Goal: Transaction & Acquisition: Download file/media

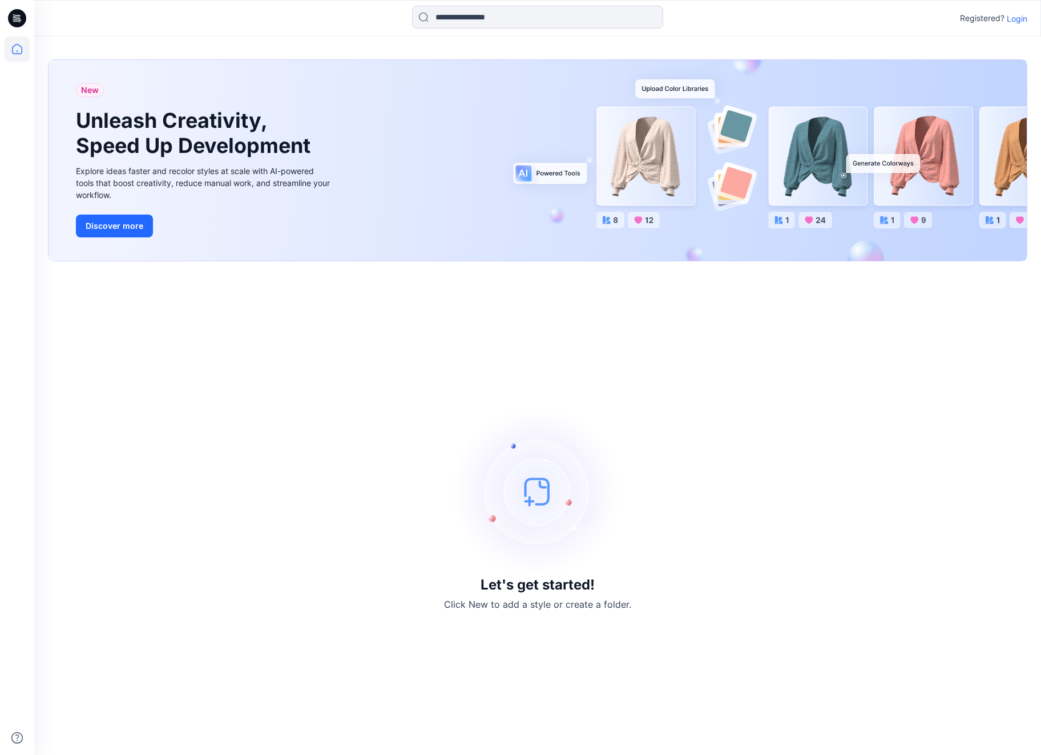
click at [1013, 22] on p "Login" at bounding box center [1016, 19] width 21 height 12
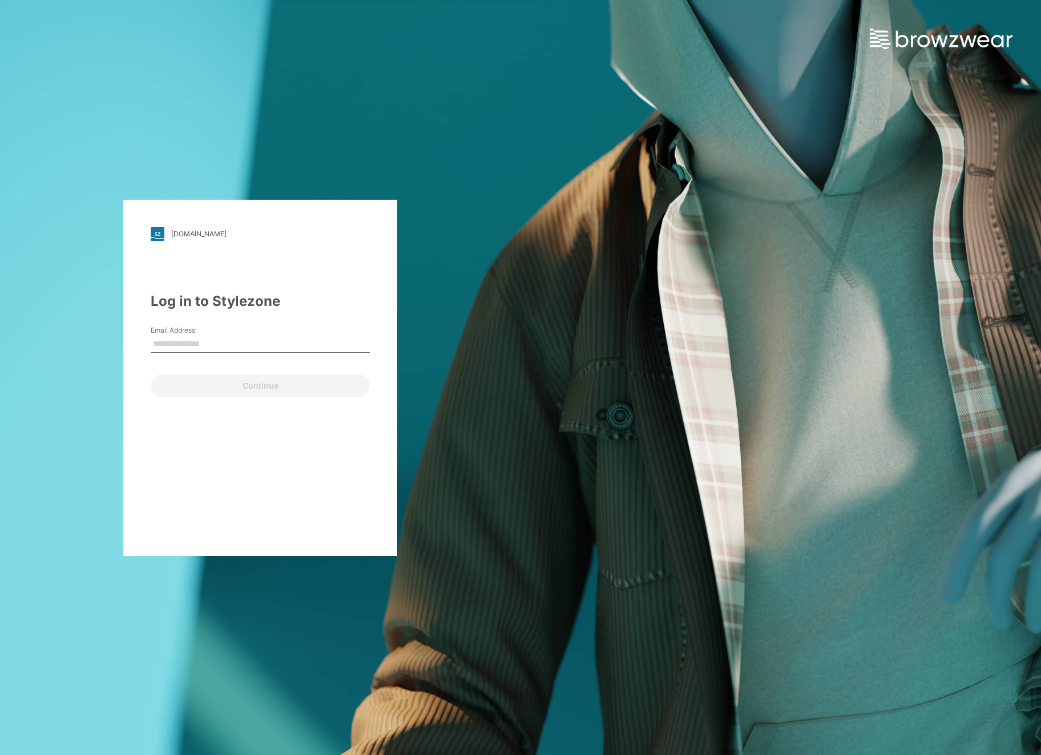
type input "**********"
click at [254, 385] on button "Continue" at bounding box center [260, 385] width 219 height 23
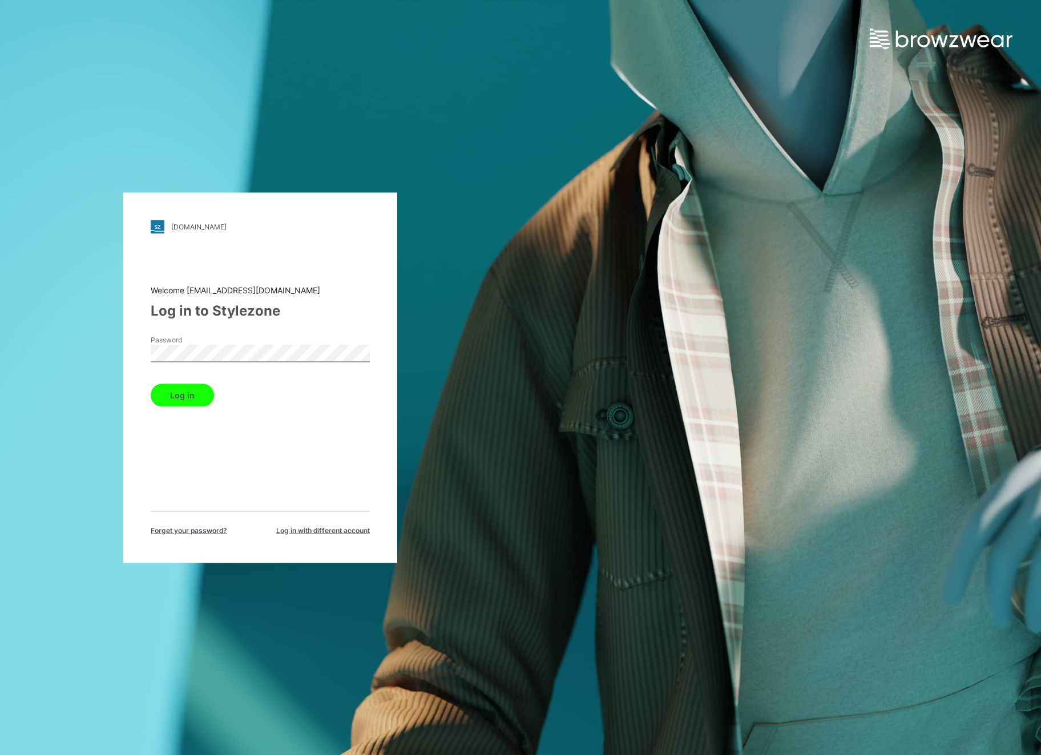
click at [188, 398] on button "Log in" at bounding box center [182, 394] width 63 height 23
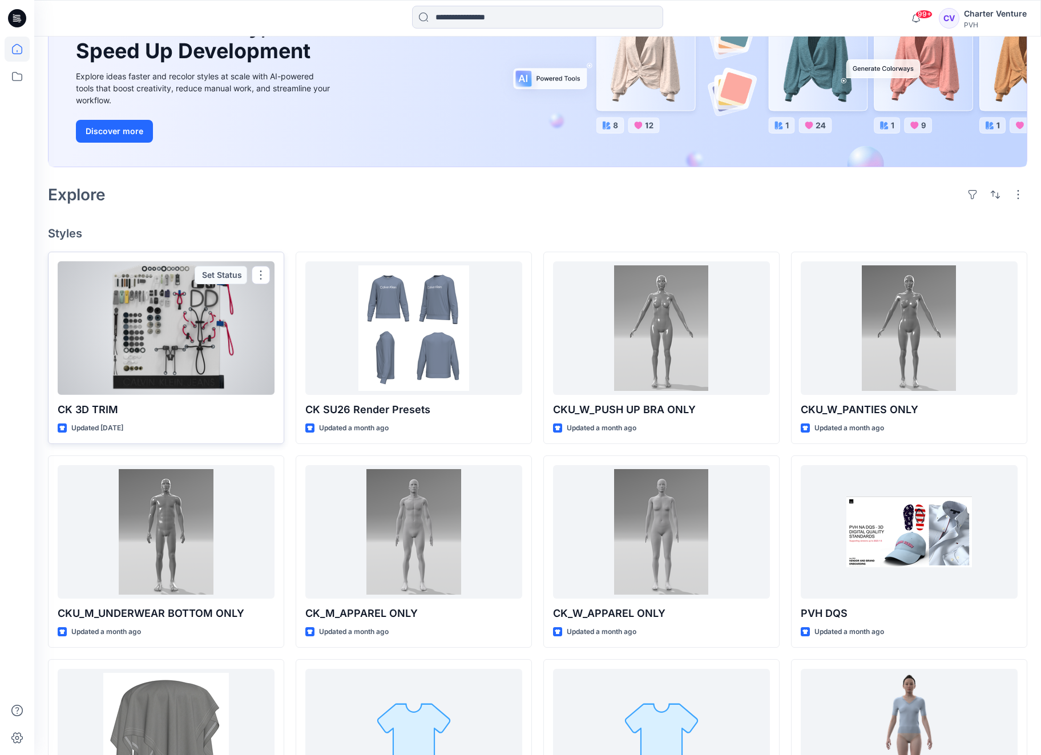
scroll to position [134, 0]
click at [183, 367] on div at bounding box center [166, 328] width 217 height 134
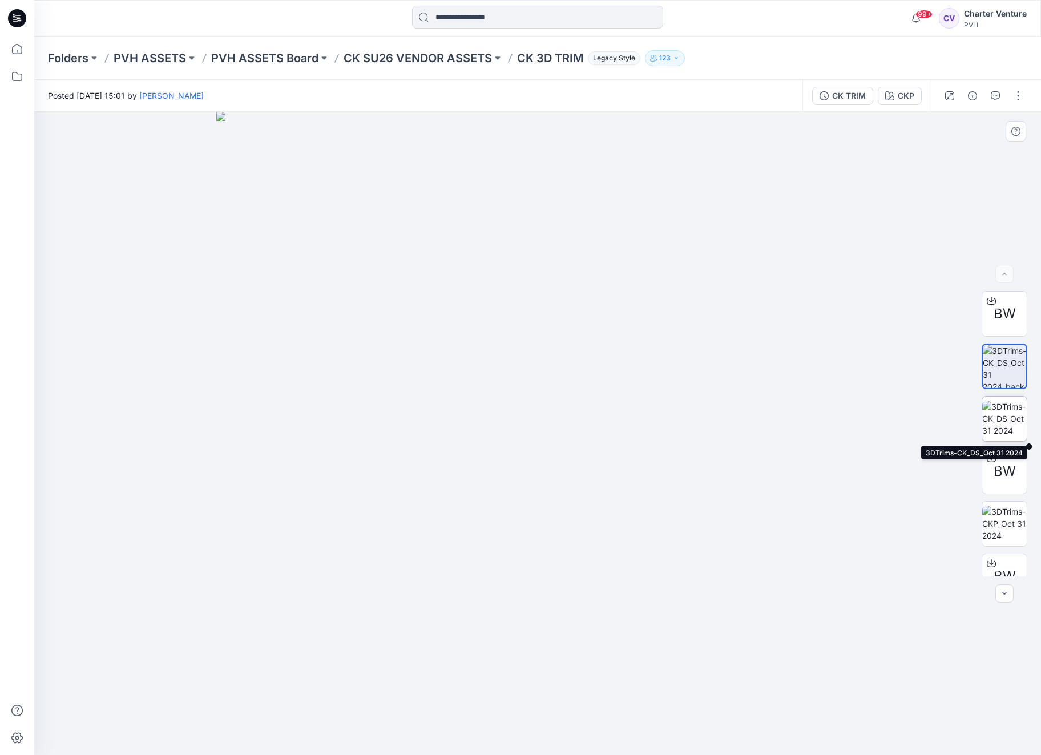
click at [1011, 422] on img at bounding box center [1004, 419] width 45 height 36
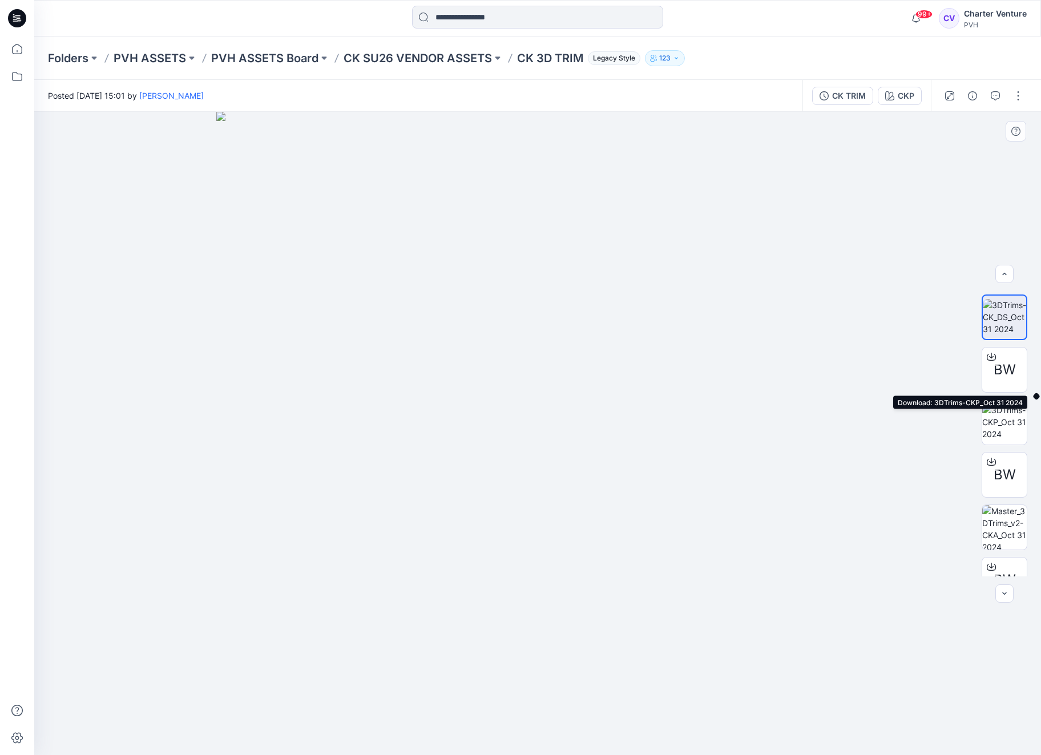
scroll to position [103, 0]
click at [1011, 422] on img at bounding box center [1004, 421] width 45 height 36
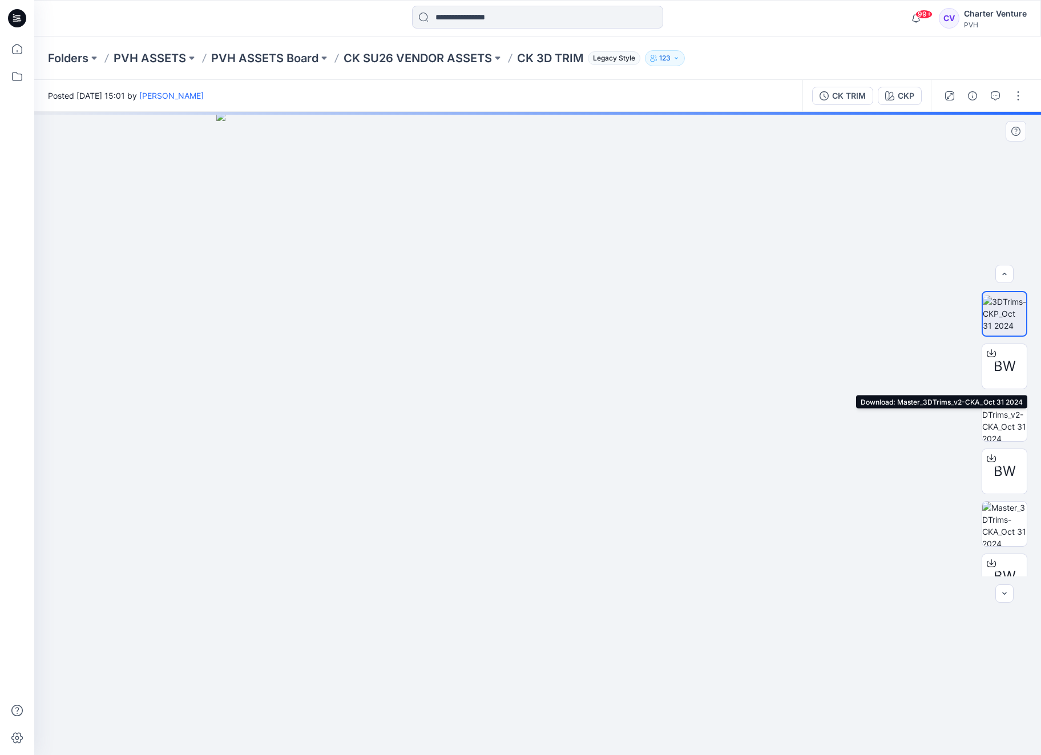
scroll to position [217, 0]
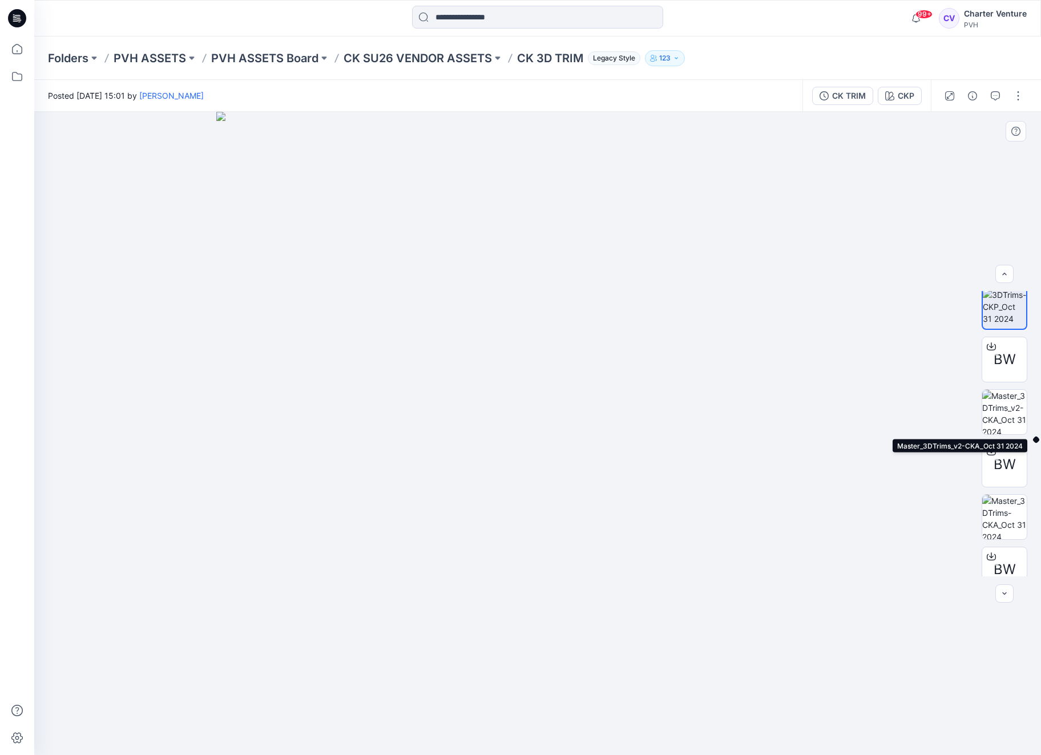
click at [1011, 422] on img at bounding box center [1004, 412] width 45 height 45
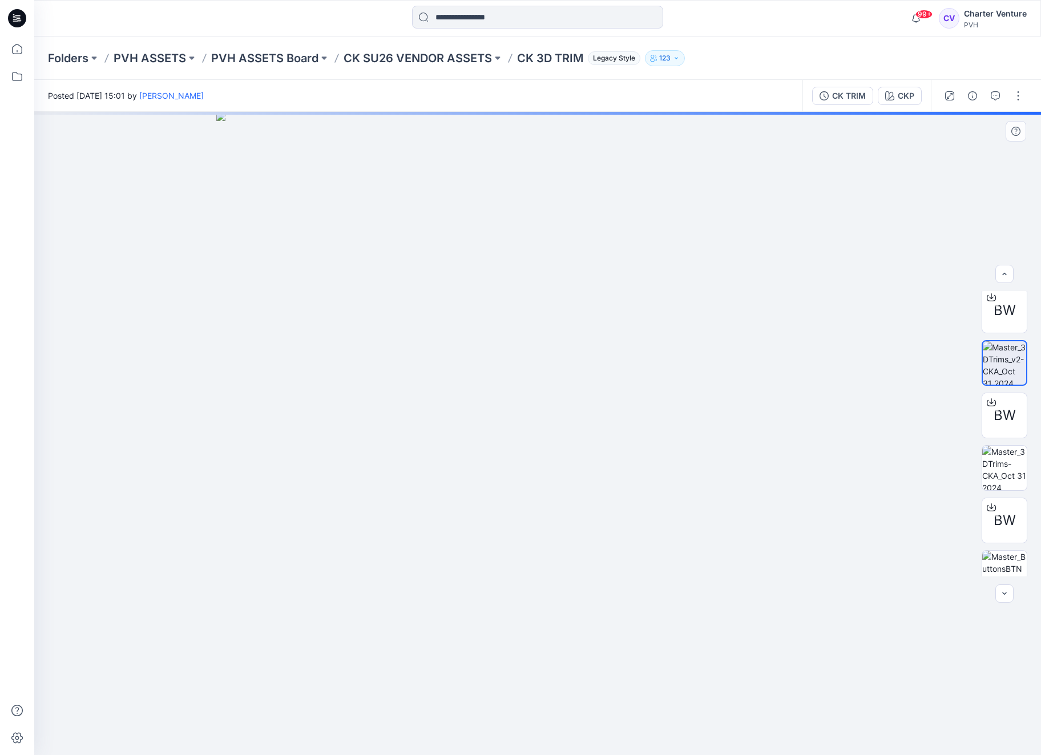
scroll to position [268, 0]
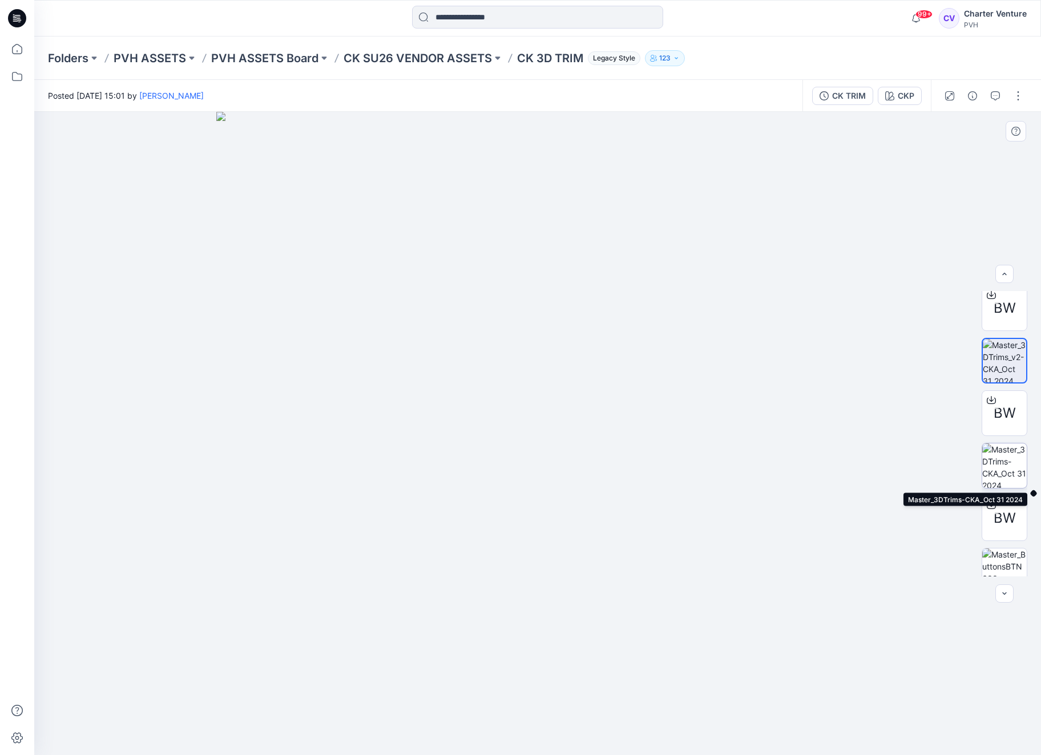
click at [1009, 464] on img at bounding box center [1004, 465] width 45 height 45
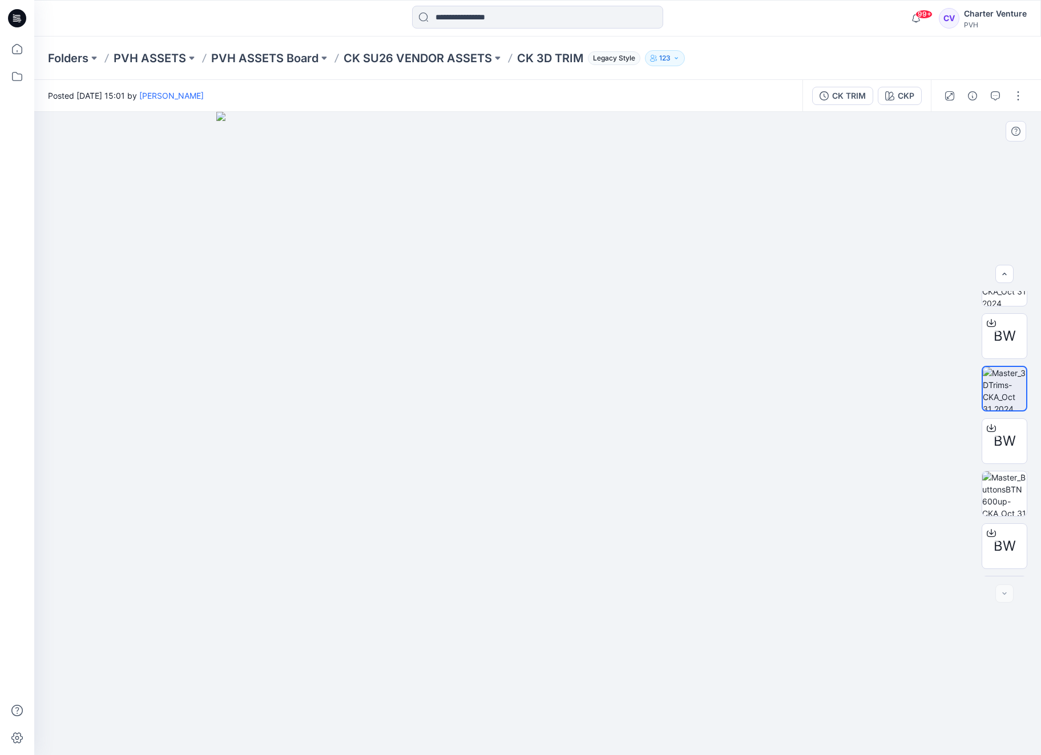
scroll to position [390, 0]
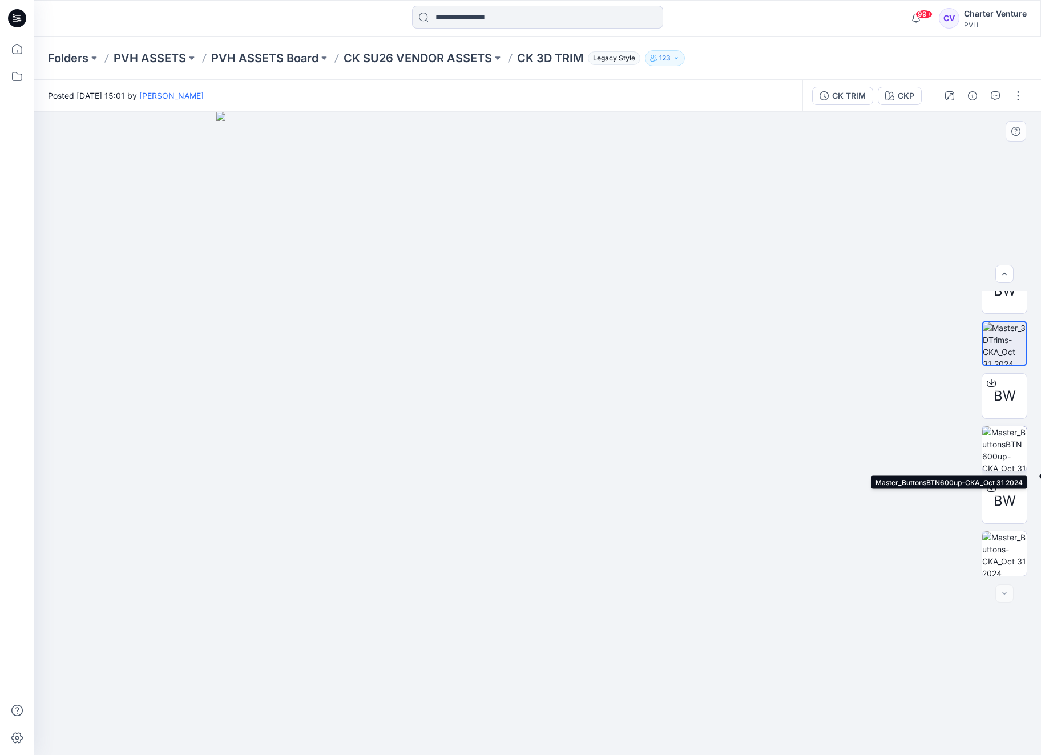
click at [1006, 454] on img at bounding box center [1004, 448] width 45 height 45
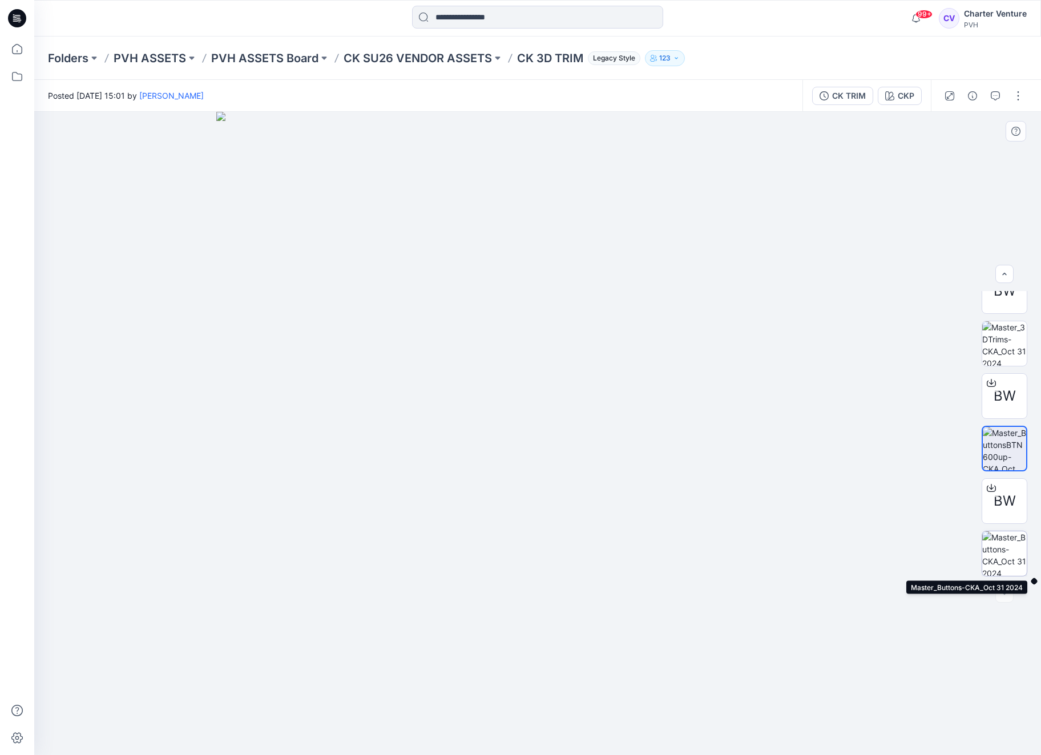
click at [1005, 556] on img at bounding box center [1004, 553] width 45 height 45
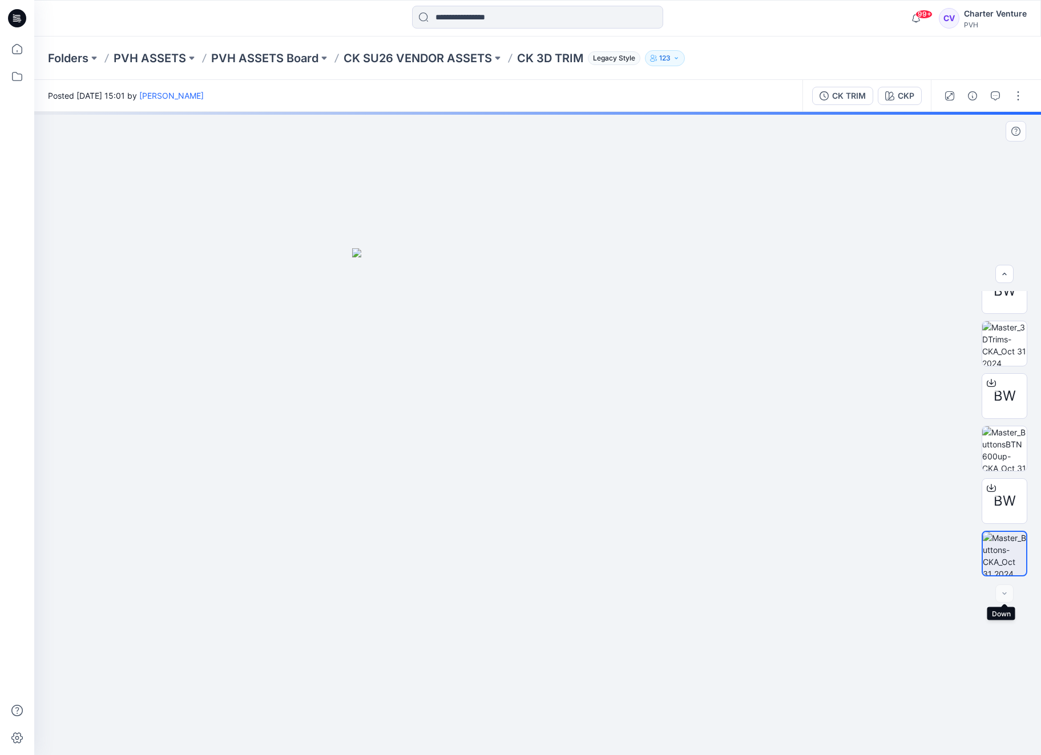
click at [1005, 596] on div at bounding box center [1004, 593] width 18 height 18
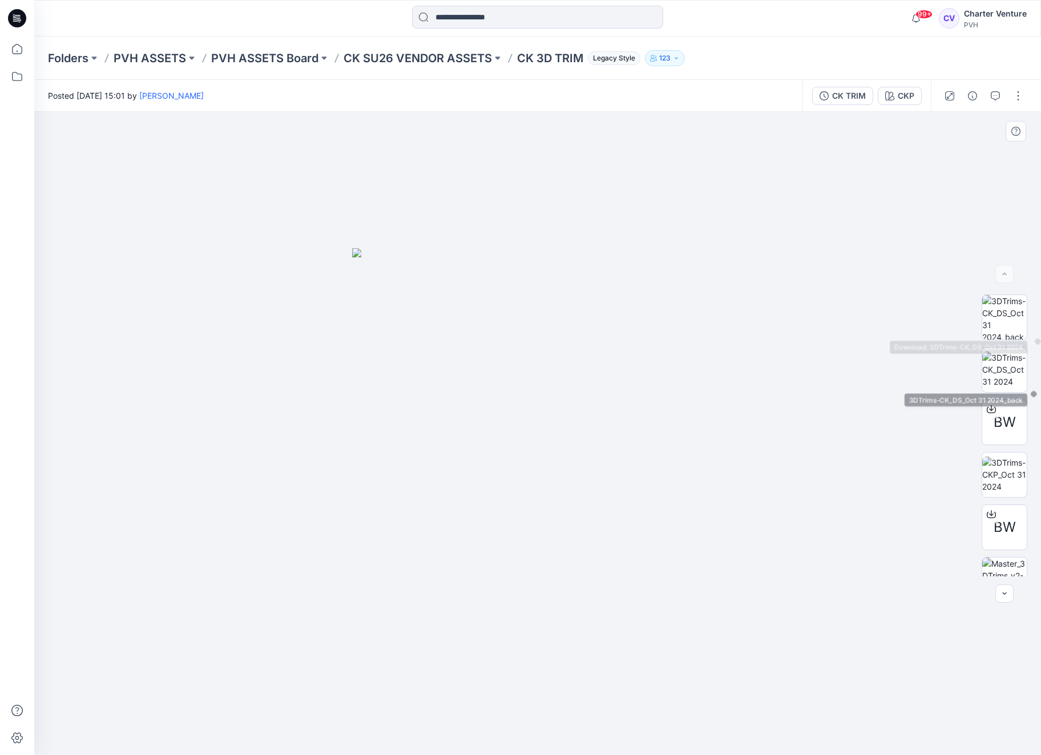
scroll to position [0, 0]
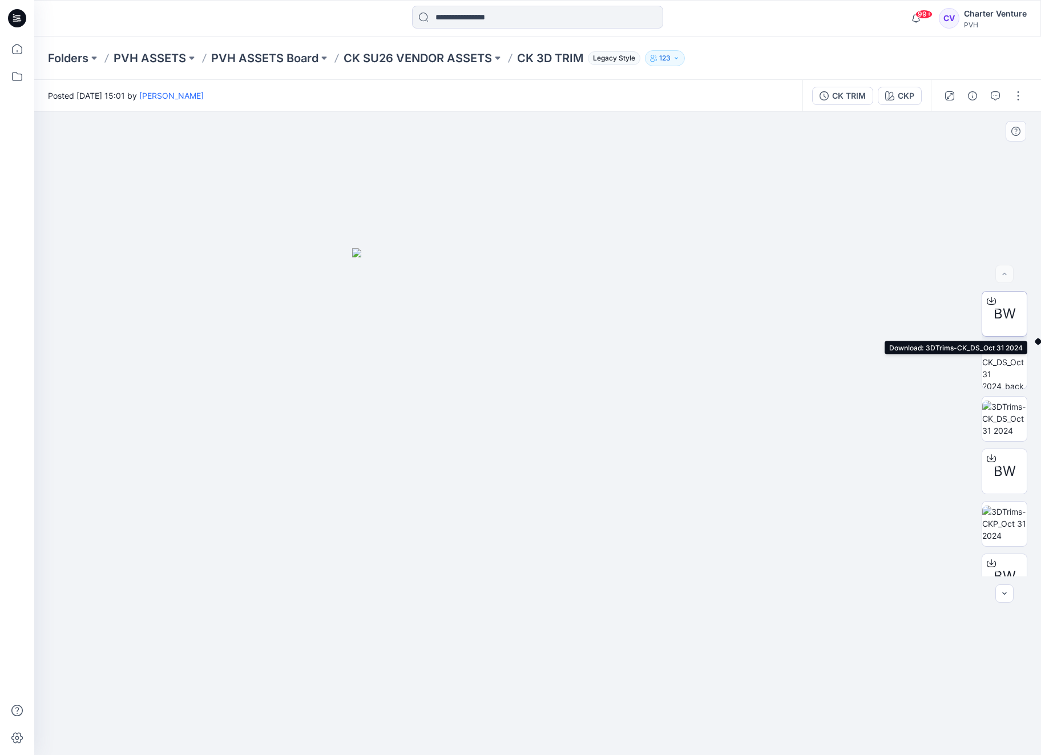
click at [992, 301] on icon at bounding box center [990, 300] width 9 height 9
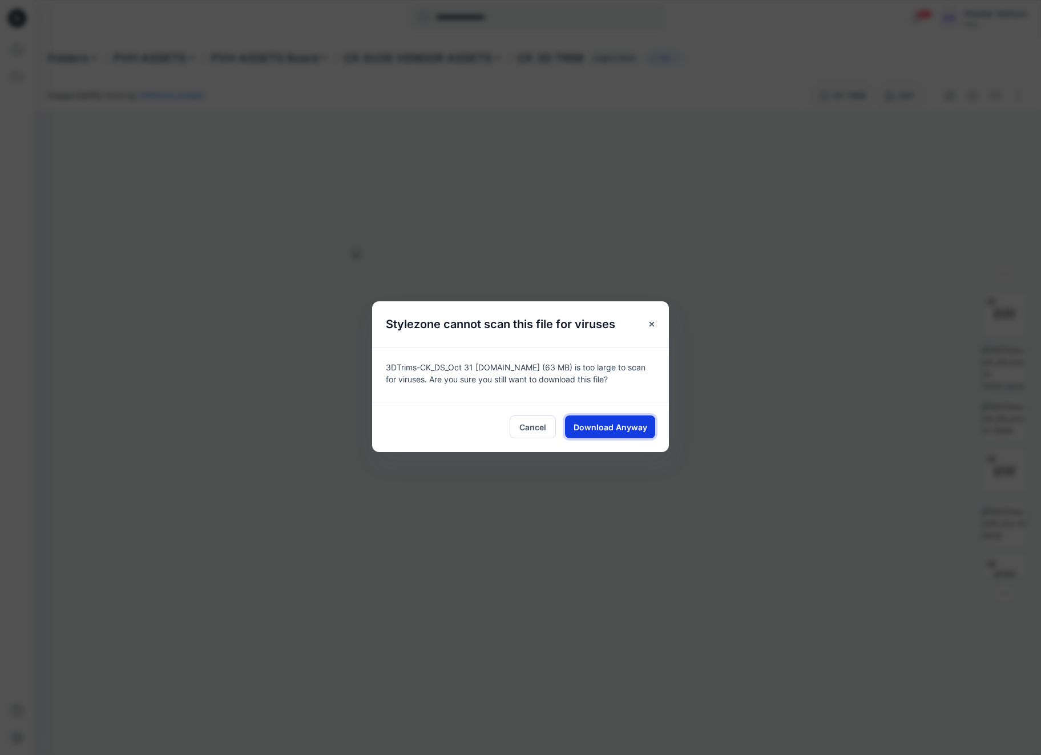
click at [610, 433] on span "Download Anyway" at bounding box center [610, 427] width 74 height 12
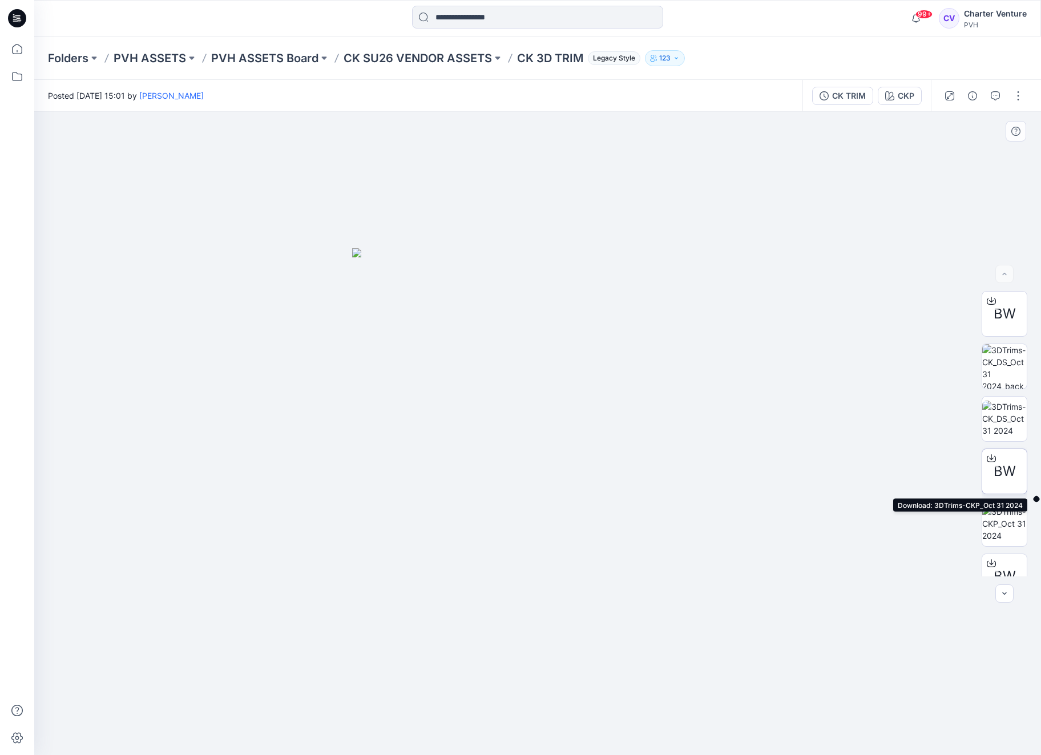
click at [992, 459] on icon at bounding box center [990, 458] width 9 height 9
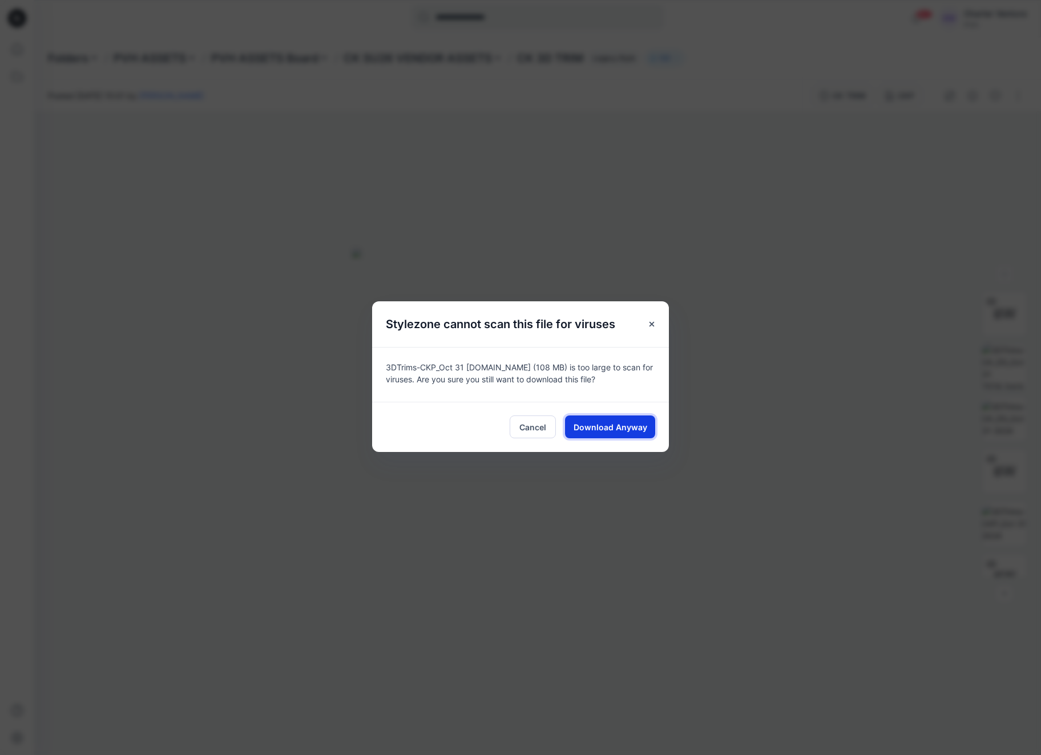
scroll to position [5, 0]
click at [625, 433] on span "Download Anyway" at bounding box center [610, 427] width 74 height 12
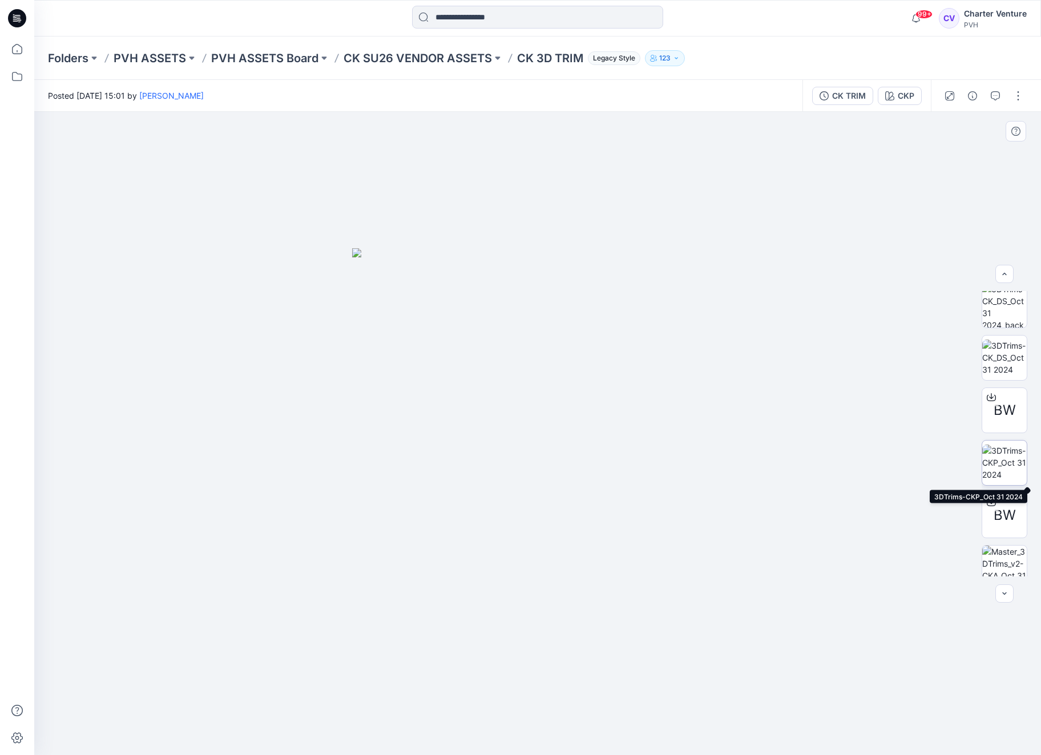
scroll to position [62, 0]
click at [993, 503] on icon at bounding box center [990, 501] width 9 height 9
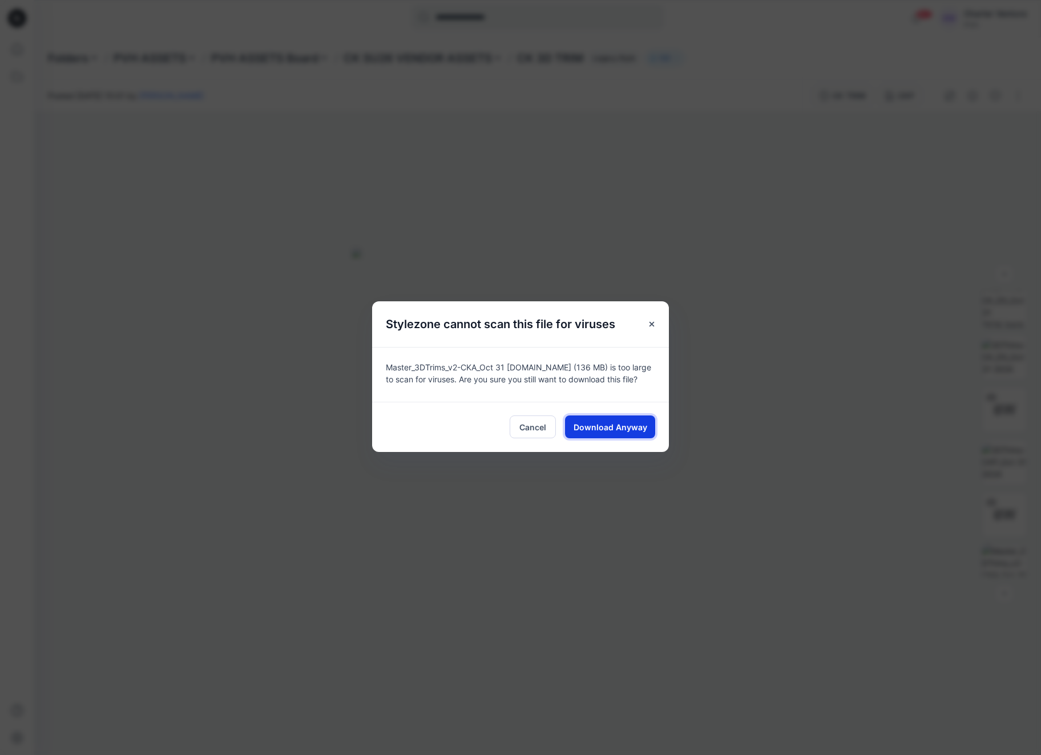
click at [572, 431] on button "Download Anyway" at bounding box center [610, 426] width 90 height 23
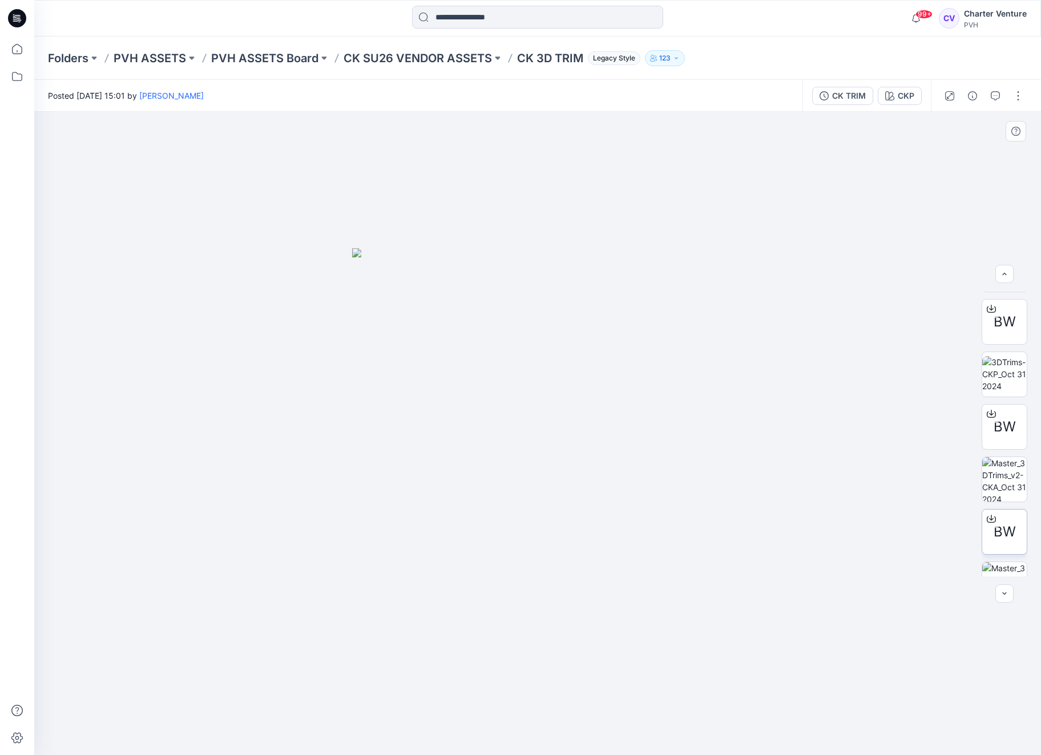
scroll to position [151, 0]
click at [993, 518] on icon at bounding box center [990, 516] width 9 height 9
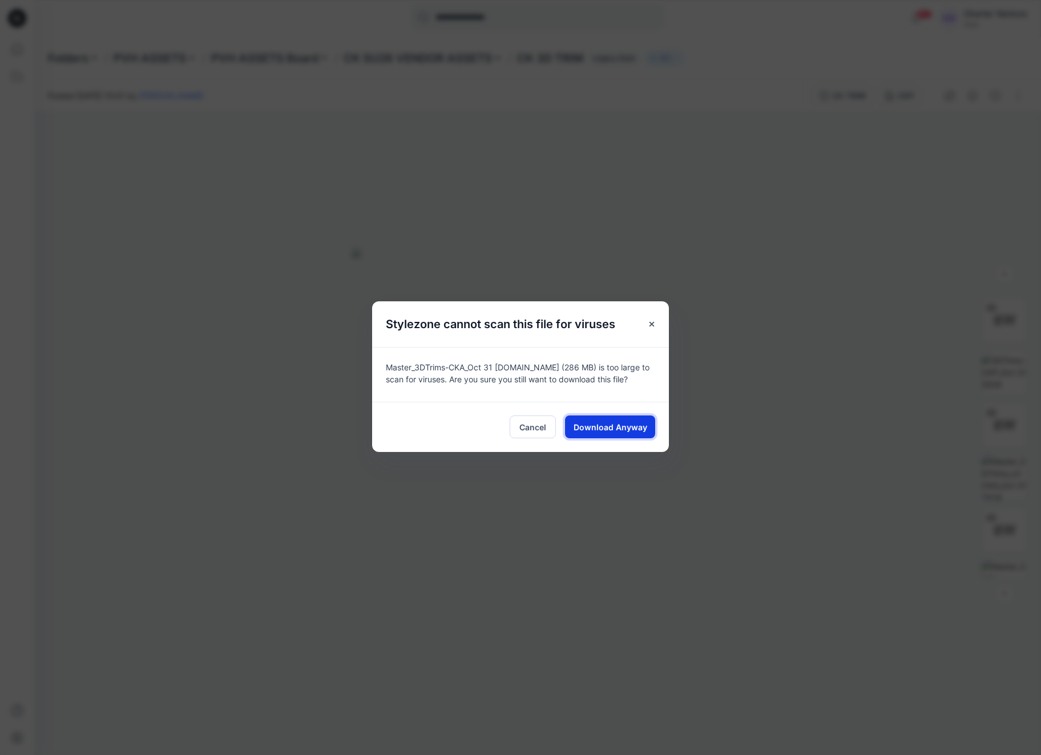
click at [607, 433] on span "Download Anyway" at bounding box center [610, 427] width 74 height 12
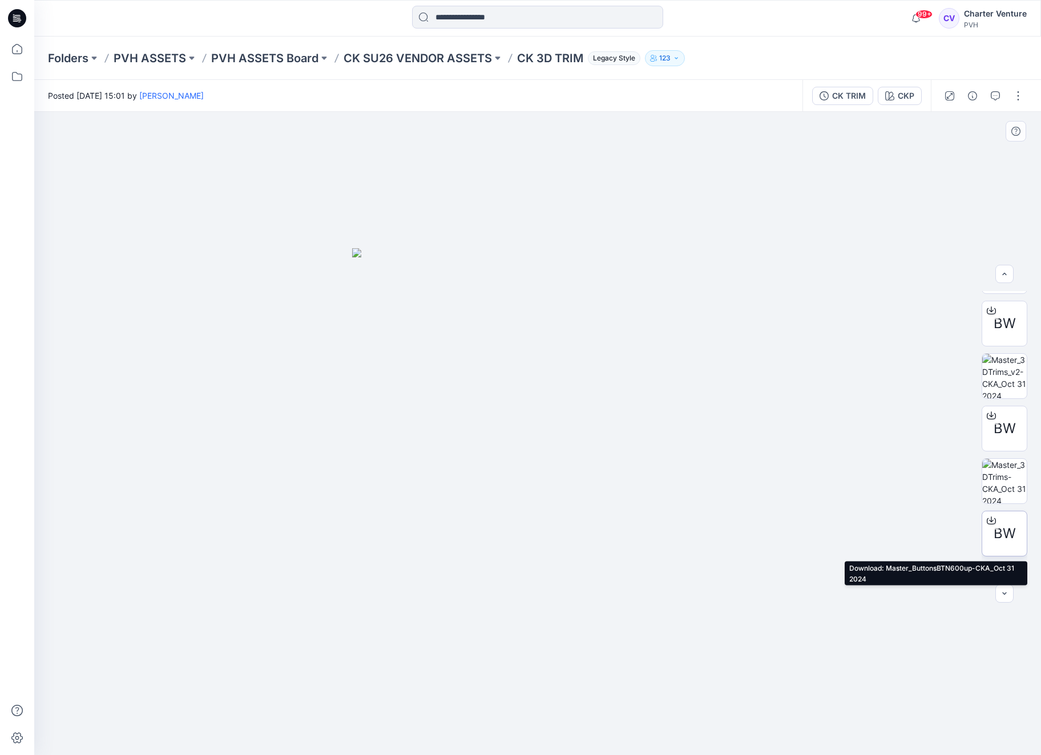
scroll to position [254, 0]
click at [991, 519] on icon at bounding box center [991, 517] width 5 height 6
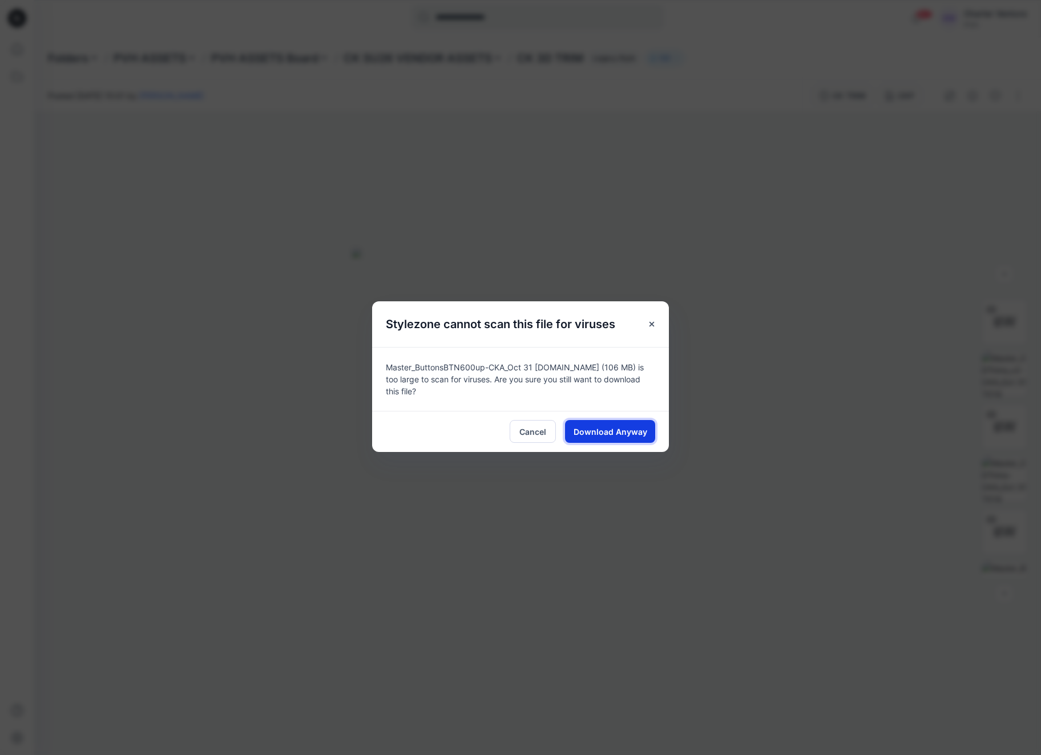
click at [624, 438] on span "Download Anyway" at bounding box center [610, 432] width 74 height 12
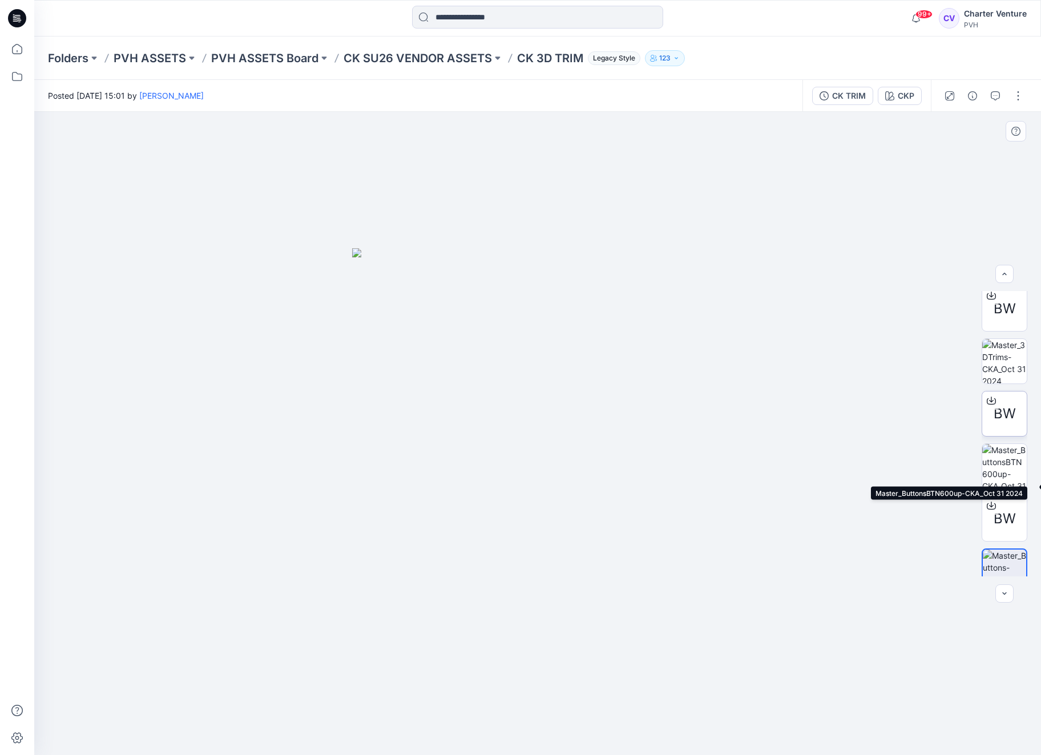
scroll to position [381, 0]
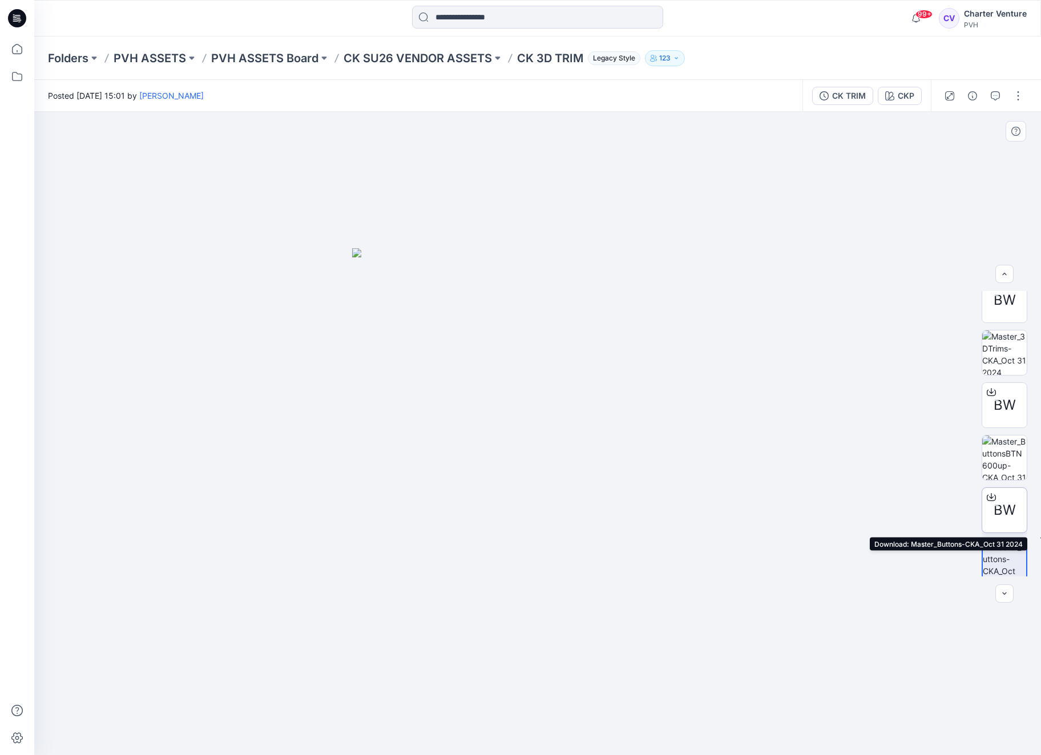
click at [989, 498] on icon at bounding box center [991, 495] width 5 height 6
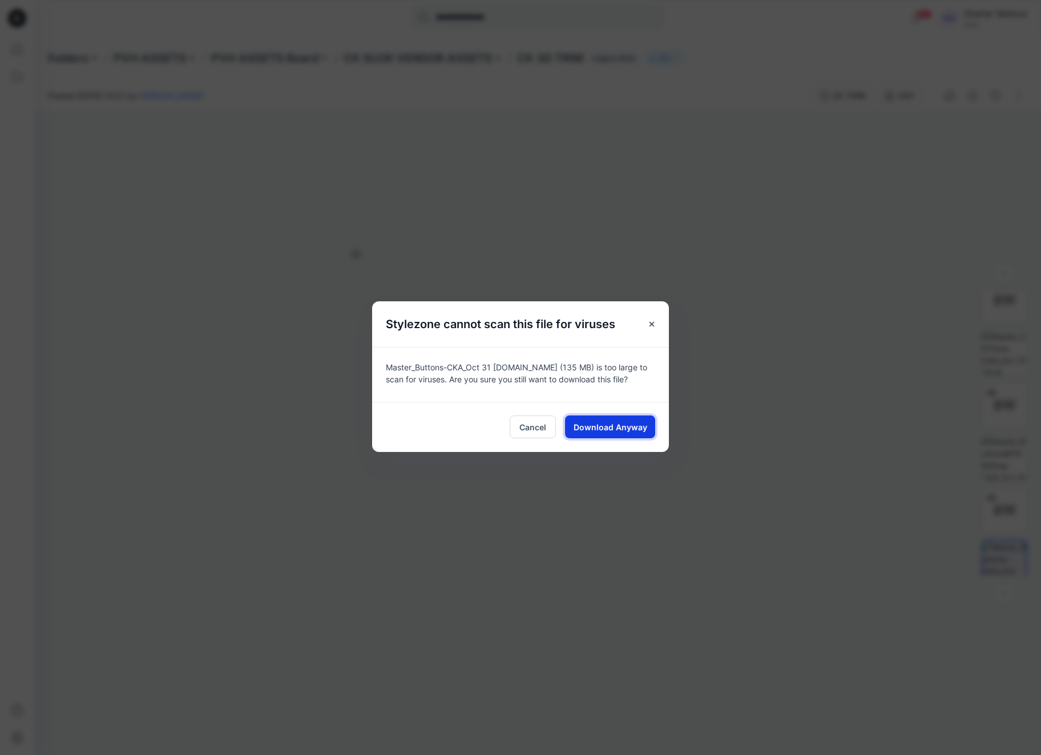
click at [604, 433] on span "Download Anyway" at bounding box center [610, 427] width 74 height 12
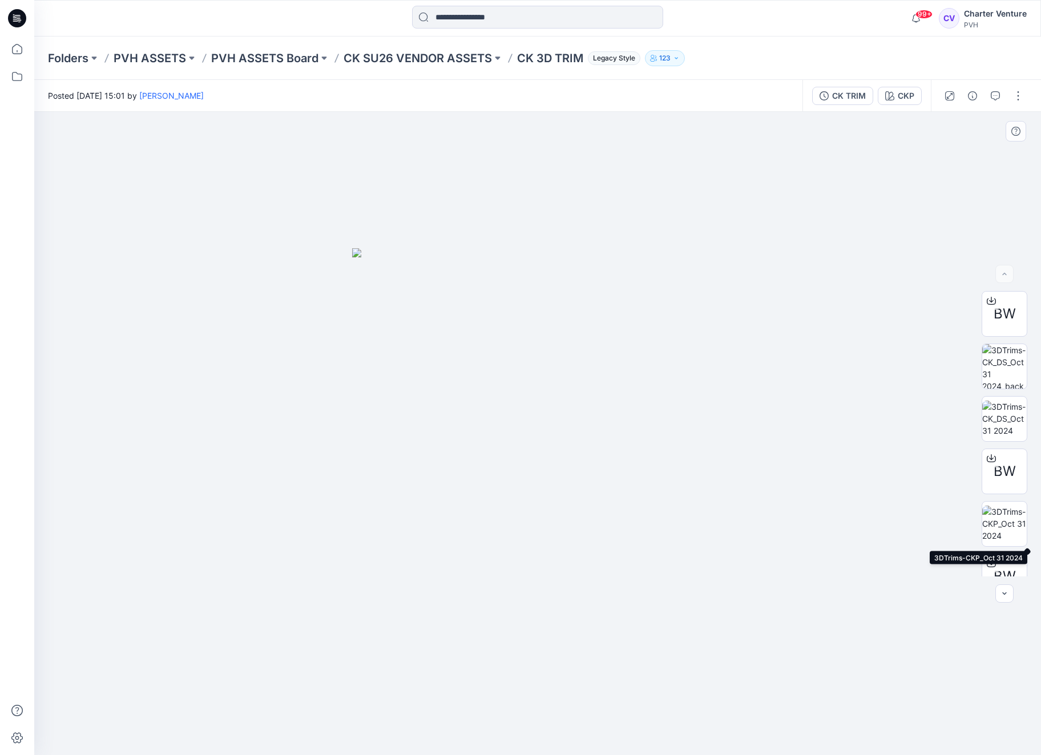
scroll to position [17, 0]
